Goal: Navigation & Orientation: Find specific page/section

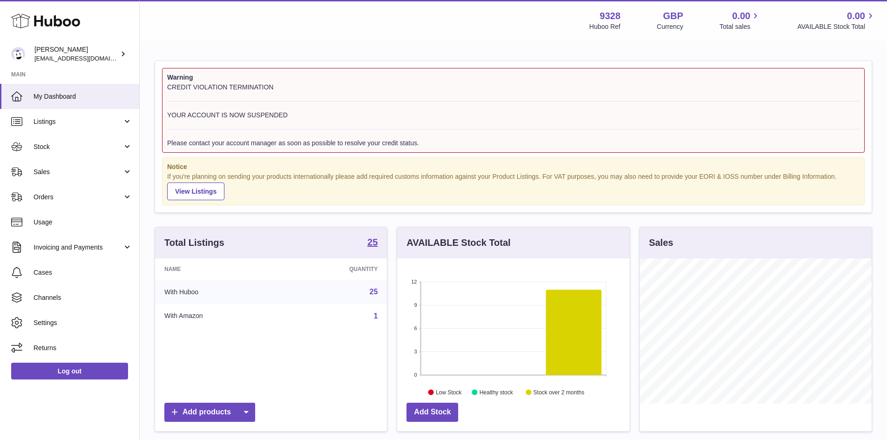
scroll to position [145, 232]
click at [105, 114] on link "Listings" at bounding box center [69, 121] width 139 height 25
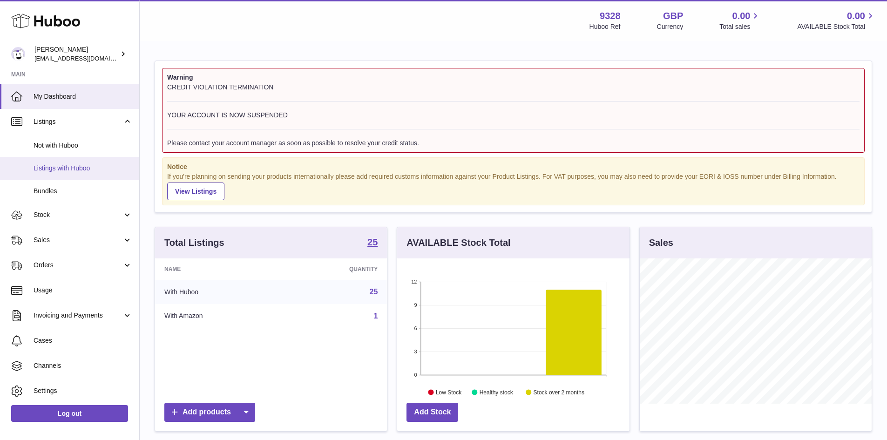
click at [89, 167] on span "Listings with Huboo" at bounding box center [83, 168] width 99 height 9
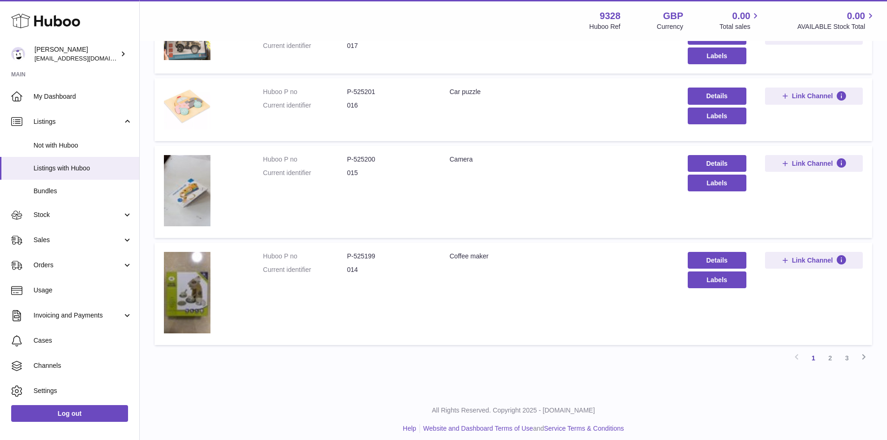
scroll to position [577, 0]
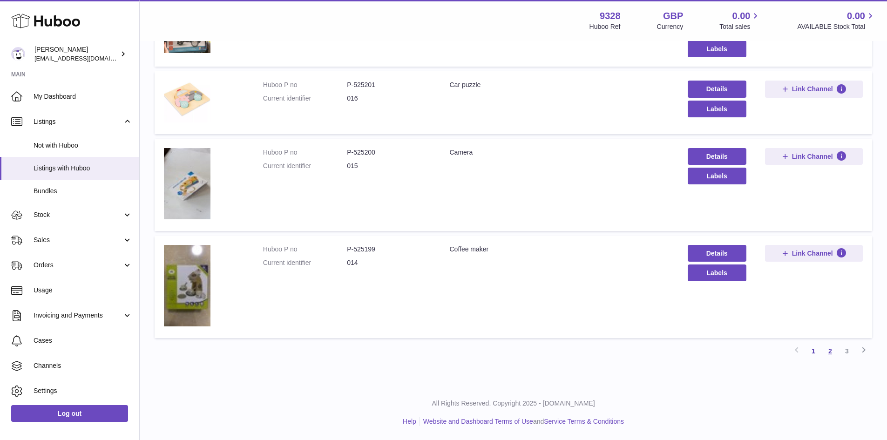
click at [831, 349] on link "2" at bounding box center [829, 351] width 17 height 17
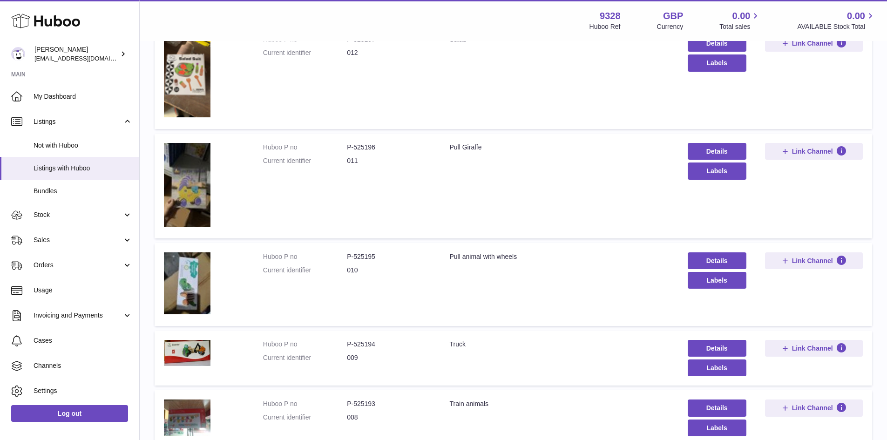
scroll to position [228, 0]
